Goal: Task Accomplishment & Management: Complete application form

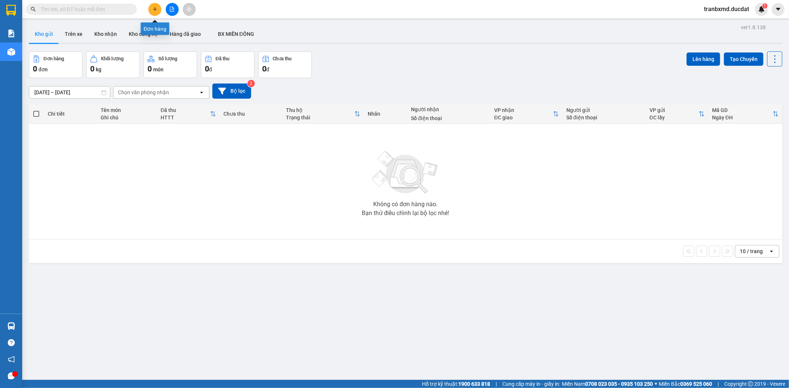
click at [152, 11] on icon "plus" at bounding box center [154, 9] width 5 height 5
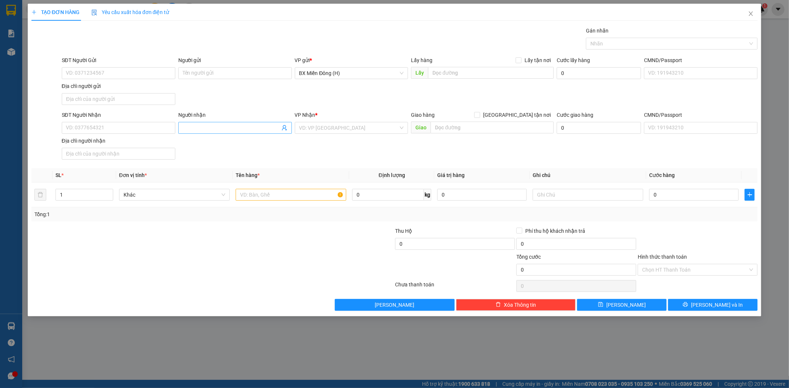
click at [193, 128] on input "Người nhận" at bounding box center [231, 128] width 97 height 8
type input "[PERSON_NAME]"
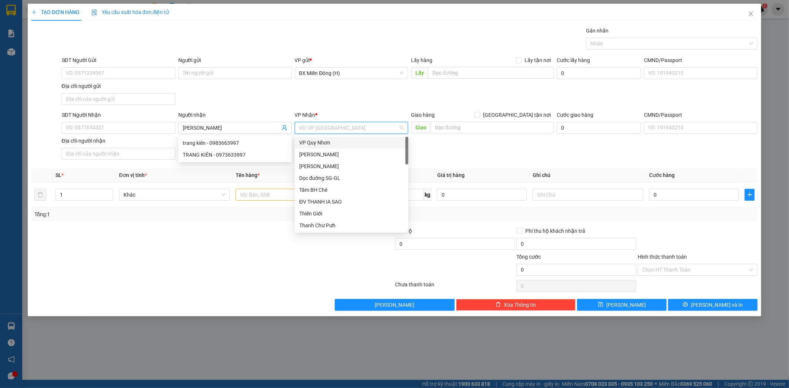
click at [350, 128] on input "search" at bounding box center [349, 127] width 100 height 11
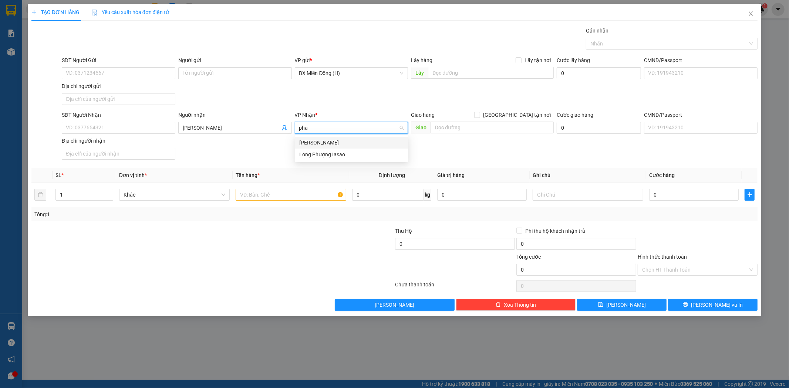
type input "phan"
click at [349, 140] on div "[PERSON_NAME]" at bounding box center [351, 143] width 105 height 8
click at [254, 131] on input "[PERSON_NAME]" at bounding box center [231, 128] width 97 height 8
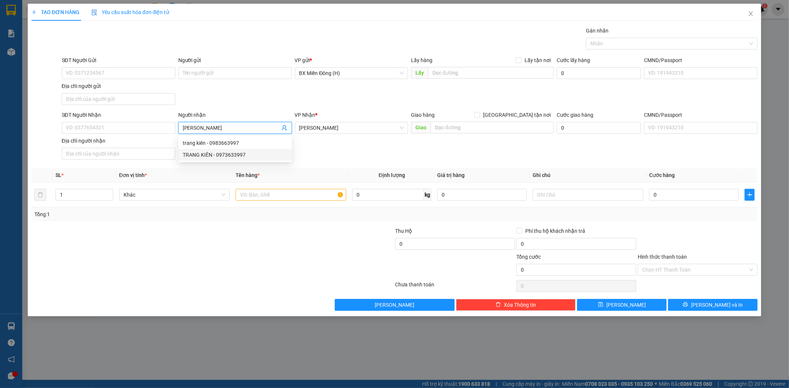
drag, startPoint x: 243, startPoint y: 153, endPoint x: 246, endPoint y: 163, distance: 10.5
click at [243, 153] on div "TRANG KIÊN - 0973633997" at bounding box center [235, 155] width 105 height 8
type input "0973633997"
type input "TRANG KIÊN"
drag, startPoint x: 252, startPoint y: 188, endPoint x: 255, endPoint y: 195, distance: 8.0
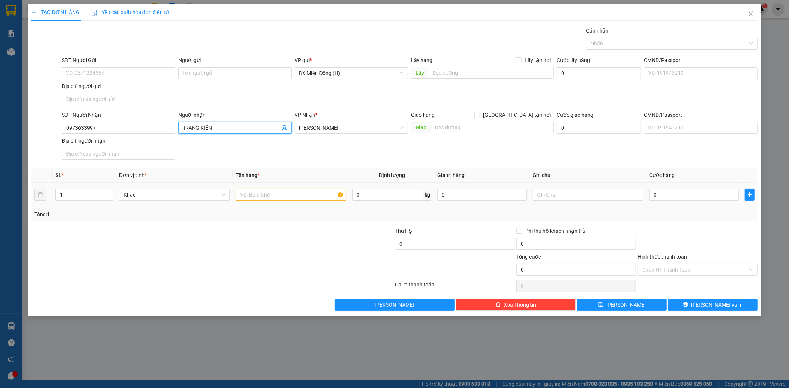
click at [255, 195] on div at bounding box center [291, 195] width 111 height 15
click at [259, 195] on input "text" at bounding box center [291, 195] width 111 height 12
type input "2 xốp cc"
click at [683, 199] on input "0" at bounding box center [694, 195] width 90 height 12
type input "002"
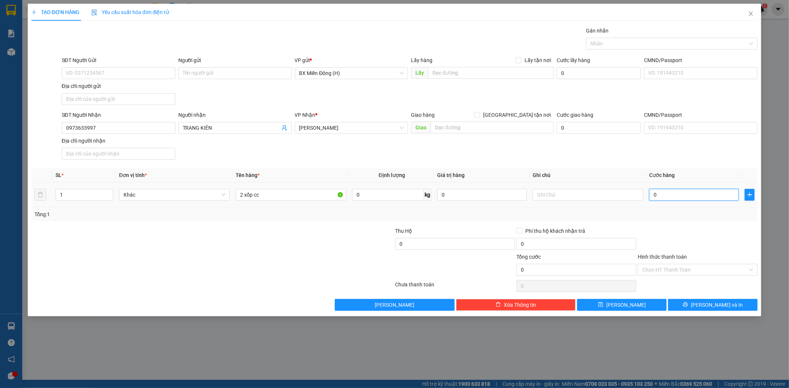
type input "2"
type input "0.020"
type input "20"
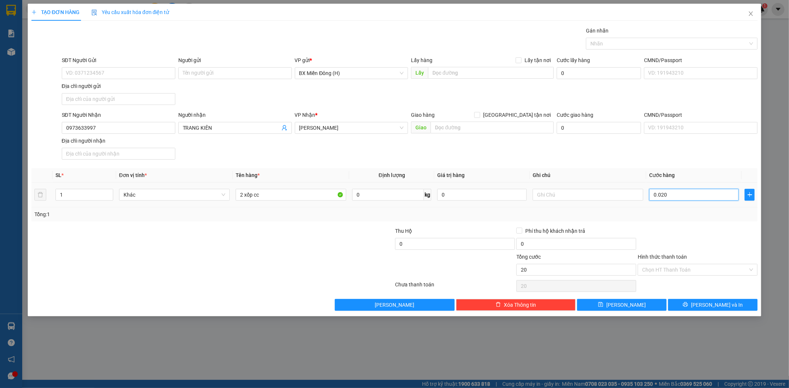
type input "00.200"
type input "200"
type input "200.000"
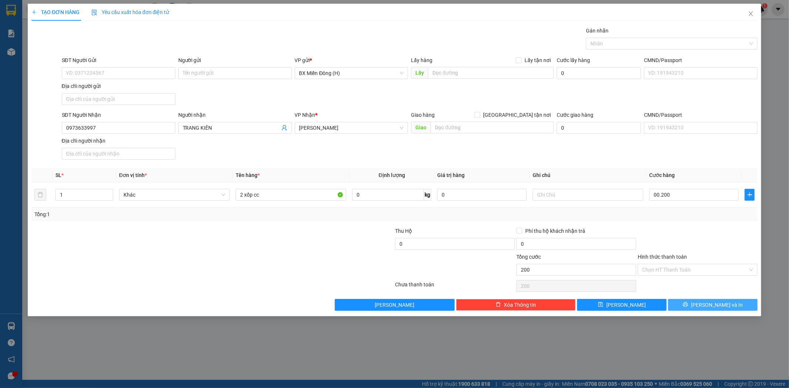
type input "200.000"
click at [737, 307] on button "[PERSON_NAME] và In" at bounding box center [713, 305] width 90 height 12
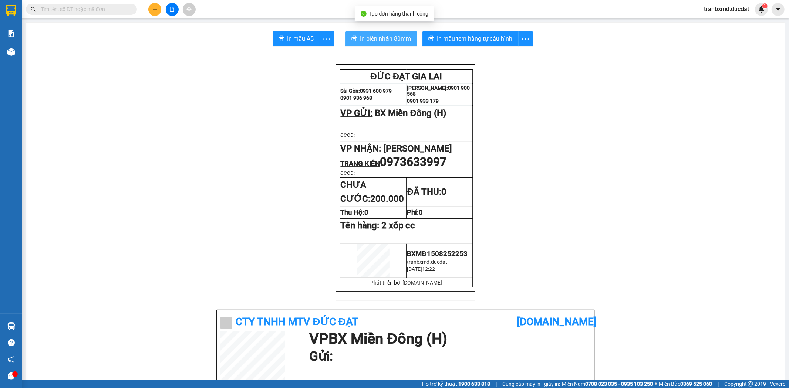
click at [387, 33] on button "In biên nhận 80mm" at bounding box center [382, 38] width 72 height 15
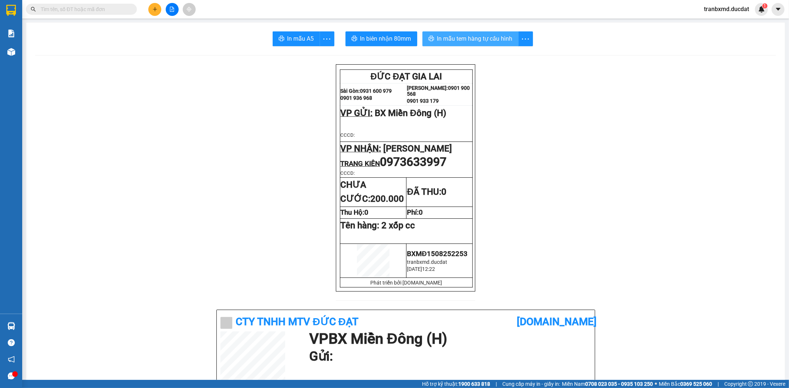
click at [502, 38] on span "In mẫu tem hàng tự cấu hình" at bounding box center [474, 38] width 75 height 9
